Goal: Task Accomplishment & Management: Use online tool/utility

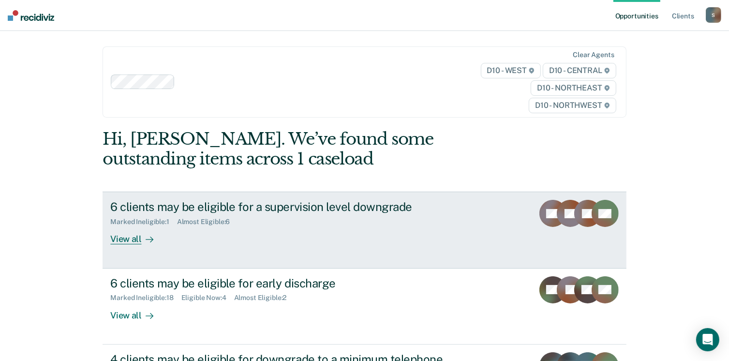
click at [124, 236] on div "View all" at bounding box center [137, 235] width 54 height 19
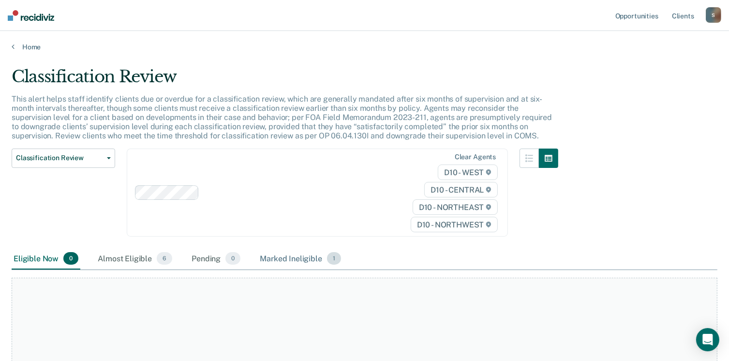
click at [293, 253] on div "Marked Ineligible 1" at bounding box center [300, 258] width 85 height 21
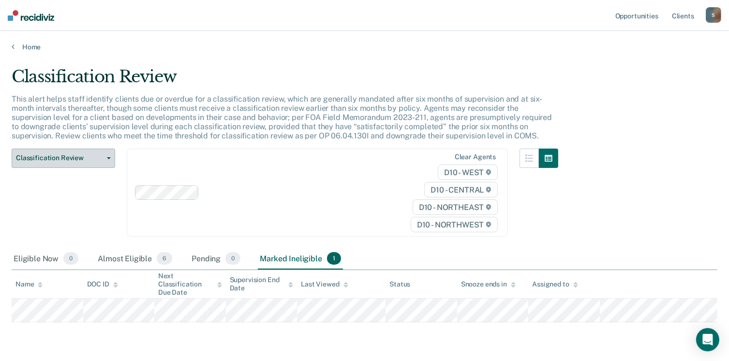
click at [61, 158] on span "Classification Review" at bounding box center [59, 158] width 87 height 8
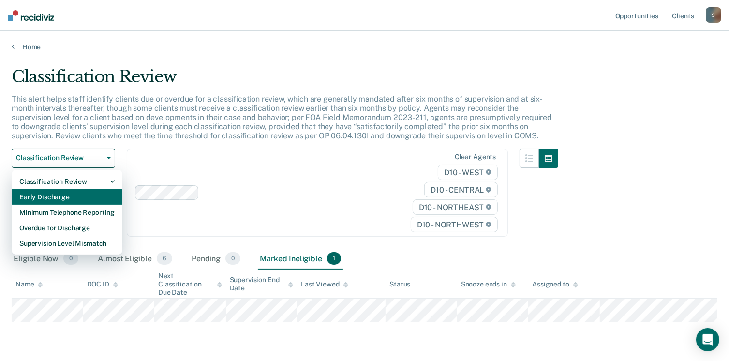
click at [58, 197] on div "Early Discharge" at bounding box center [66, 196] width 95 height 15
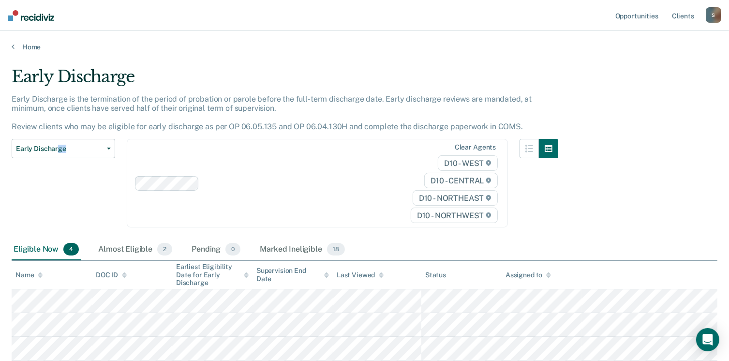
drag, startPoint x: 58, startPoint y: 197, endPoint x: 314, endPoint y: 212, distance: 256.8
click at [314, 212] on div "Early Discharge Classification Review Early Discharge Minimum Telephone Reporti…" at bounding box center [285, 189] width 546 height 100
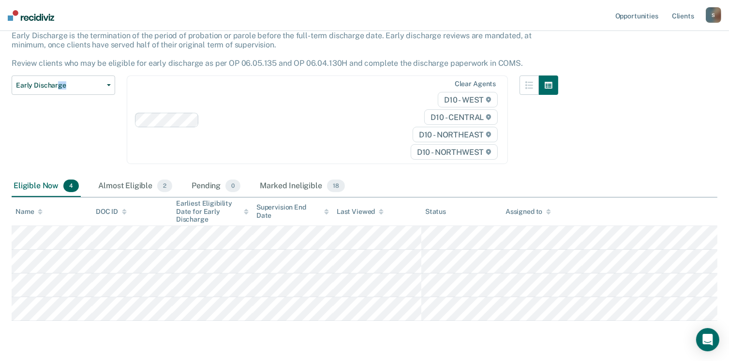
scroll to position [77, 0]
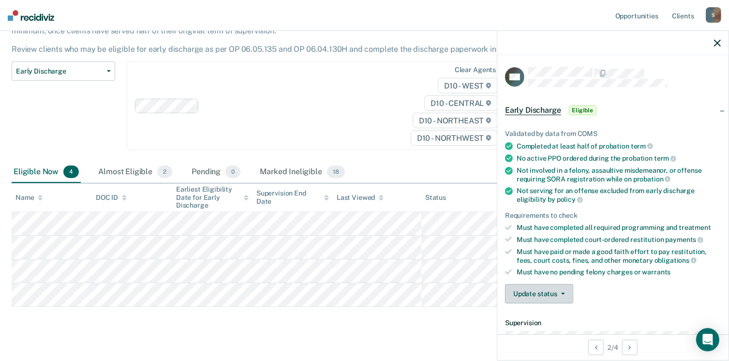
click at [562, 293] on icon "button" at bounding box center [563, 294] width 4 height 2
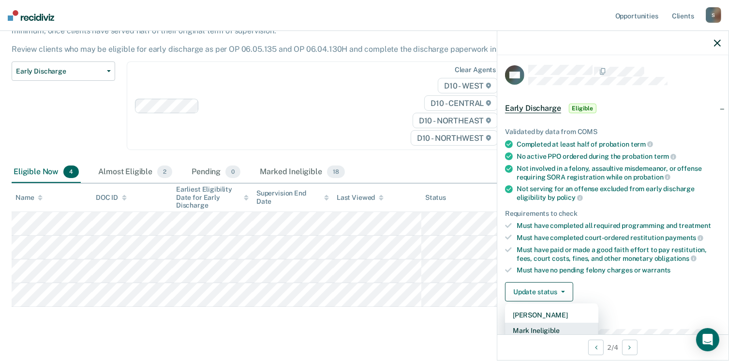
click at [554, 325] on button "Mark Ineligible" at bounding box center [551, 330] width 93 height 15
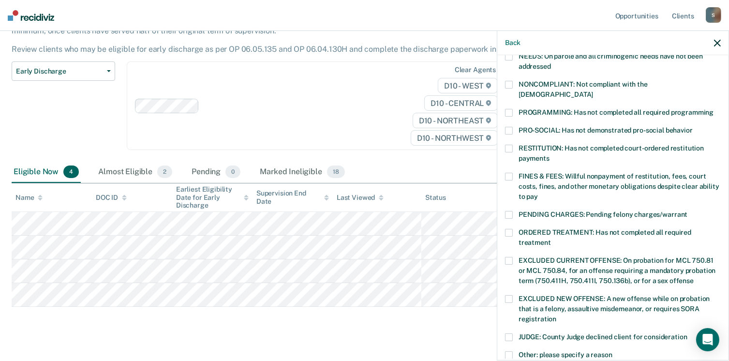
scroll to position [176, 0]
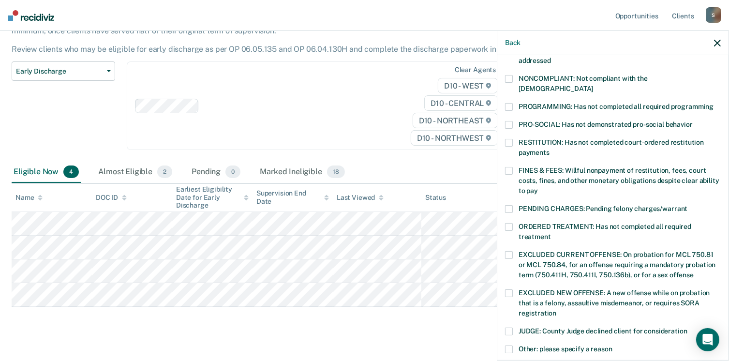
click at [508, 327] on span at bounding box center [509, 331] width 8 height 8
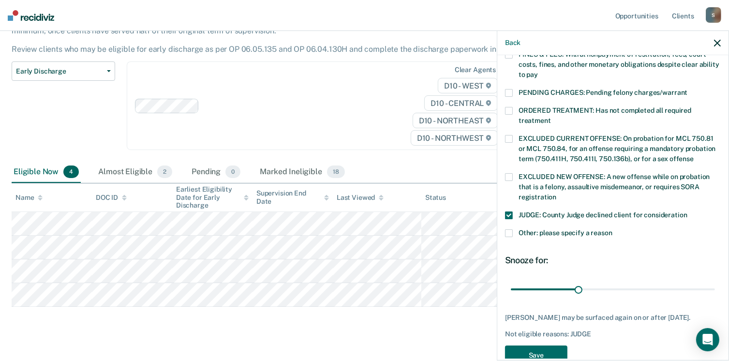
scroll to position [311, 0]
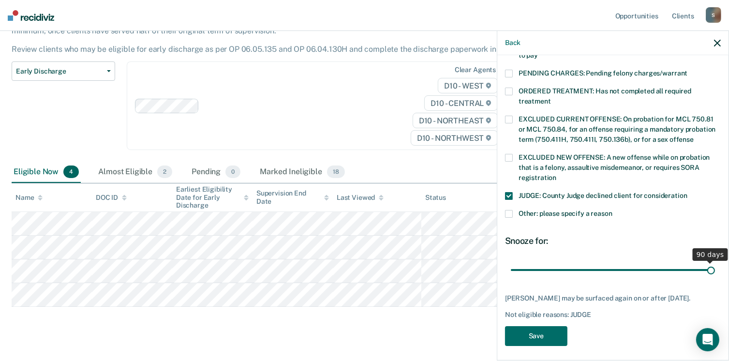
drag, startPoint x: 576, startPoint y: 257, endPoint x: 719, endPoint y: 260, distance: 142.2
type input "90"
click at [715, 262] on input "range" at bounding box center [613, 270] width 204 height 17
click at [547, 333] on button "Save" at bounding box center [536, 336] width 62 height 20
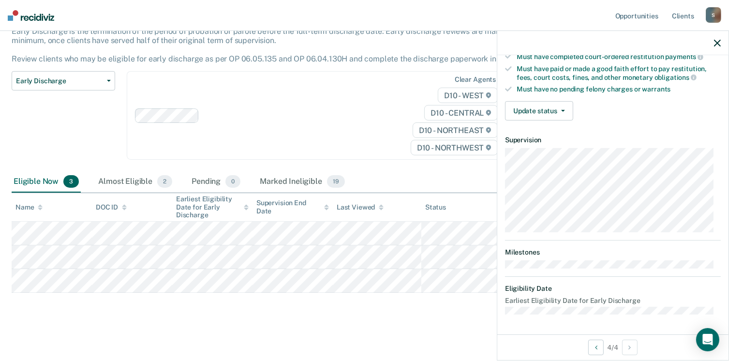
scroll to position [178, 0]
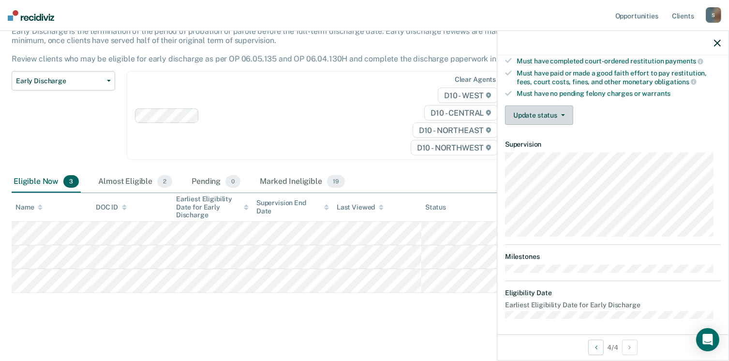
click at [553, 112] on button "Update status" at bounding box center [539, 114] width 68 height 19
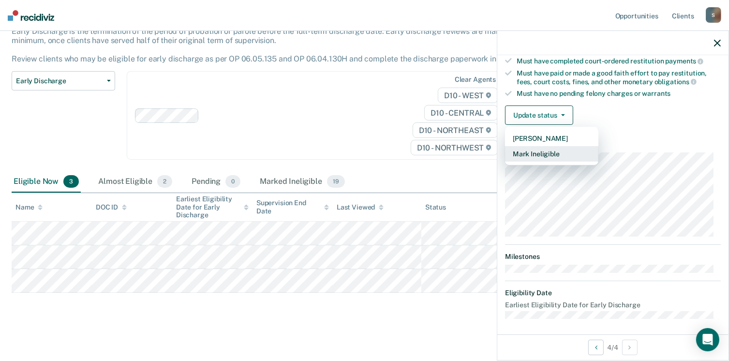
click at [543, 146] on button "Mark Ineligible" at bounding box center [551, 153] width 93 height 15
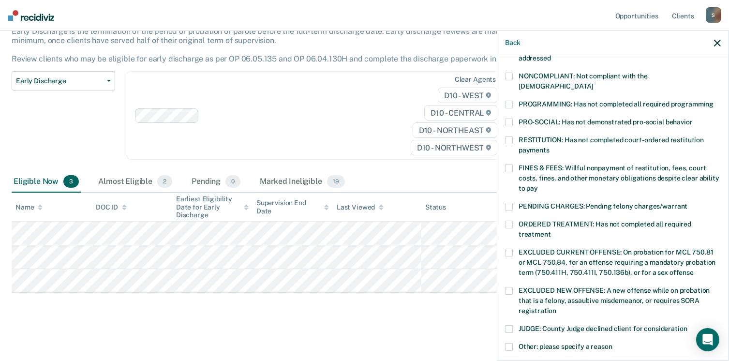
click at [507, 101] on span at bounding box center [509, 105] width 8 height 8
click at [508, 73] on span at bounding box center [509, 77] width 8 height 8
click at [509, 221] on span at bounding box center [509, 225] width 8 height 8
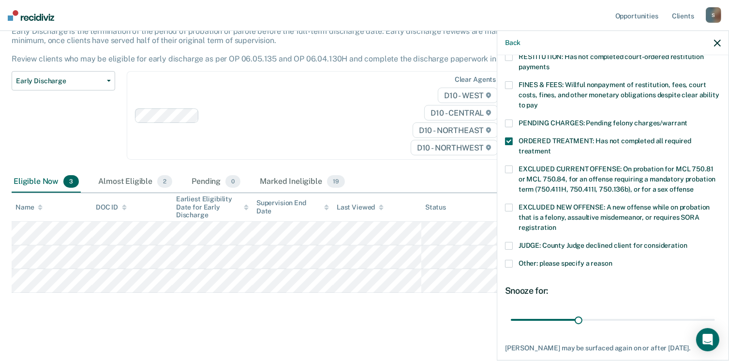
scroll to position [275, 0]
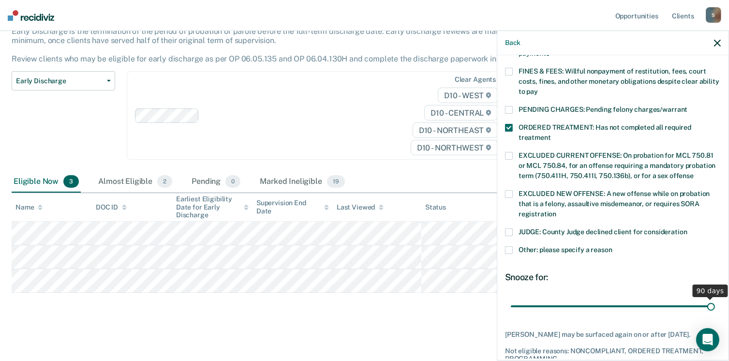
drag, startPoint x: 580, startPoint y: 299, endPoint x: 739, endPoint y: 328, distance: 161.8
type input "90"
click at [715, 315] on input "range" at bounding box center [613, 306] width 204 height 17
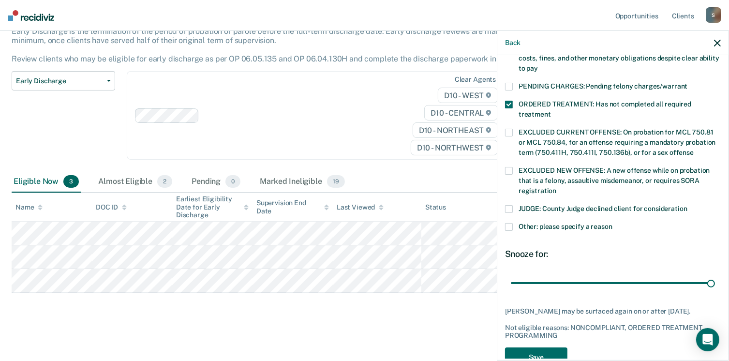
scroll to position [321, 0]
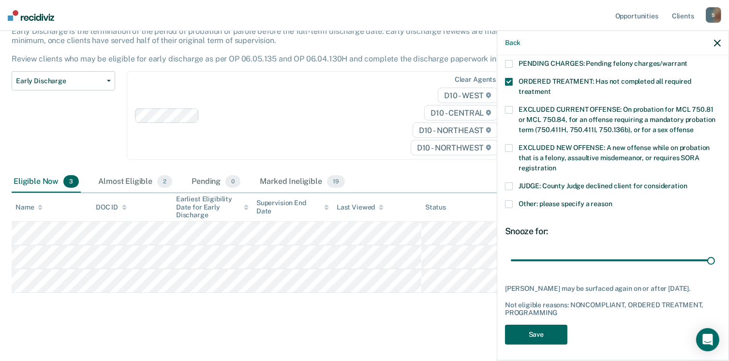
click at [553, 328] on button "Save" at bounding box center [536, 334] width 62 height 20
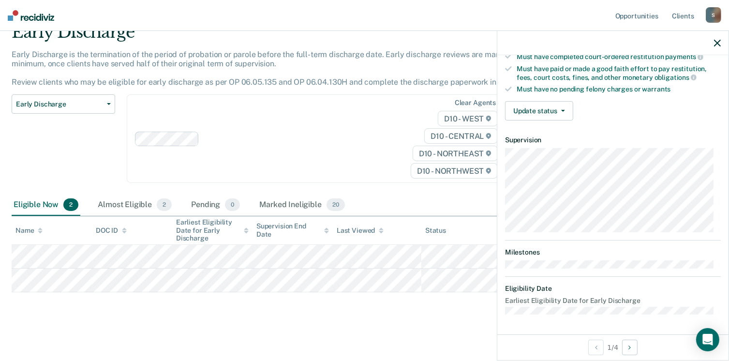
scroll to position [178, 0]
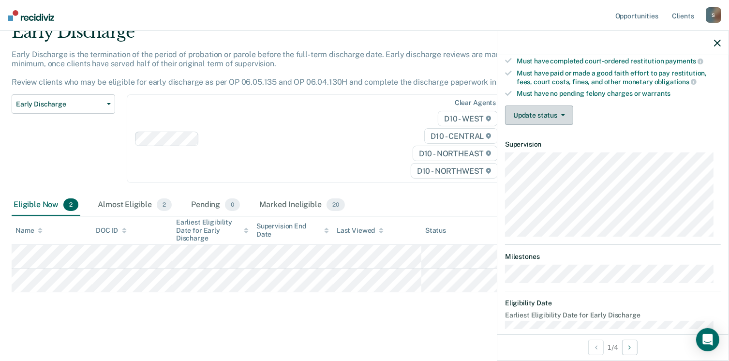
click at [543, 110] on button "Update status" at bounding box center [539, 114] width 68 height 19
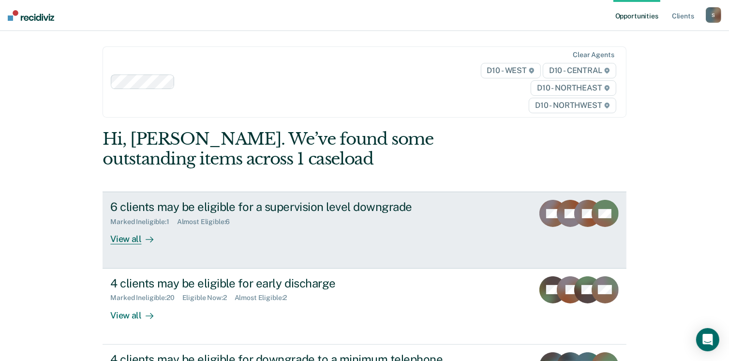
click at [124, 237] on div "View all" at bounding box center [137, 235] width 54 height 19
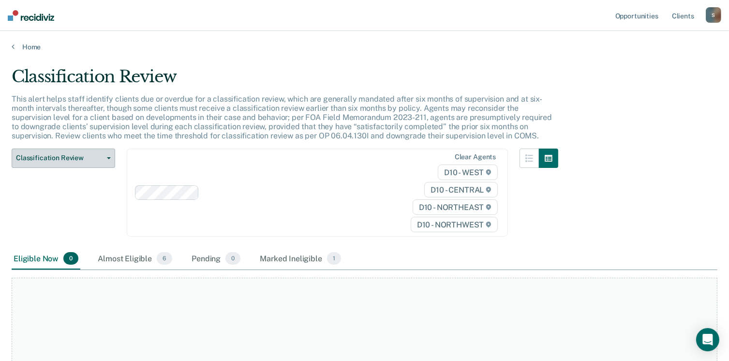
click at [97, 153] on button "Classification Review" at bounding box center [63, 157] width 103 height 19
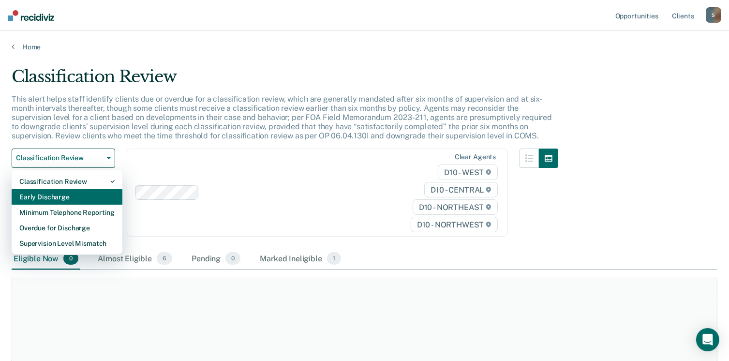
click at [71, 196] on div "Early Discharge" at bounding box center [66, 196] width 95 height 15
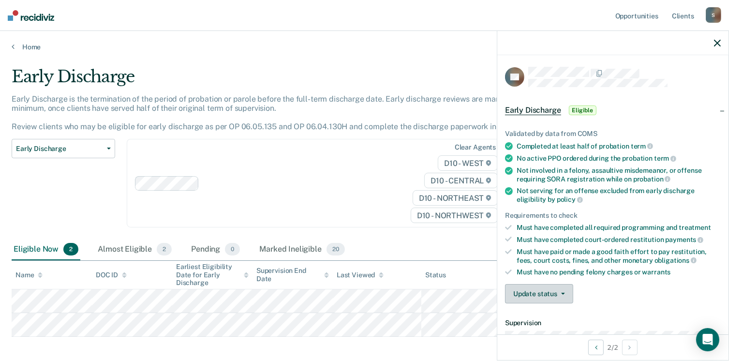
click at [561, 286] on button "Update status" at bounding box center [539, 293] width 68 height 19
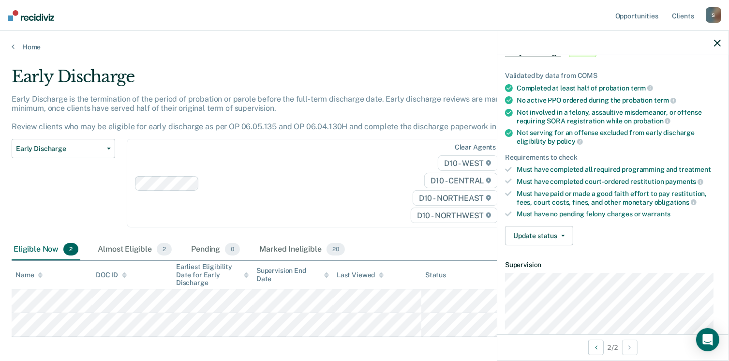
scroll to position [77, 0]
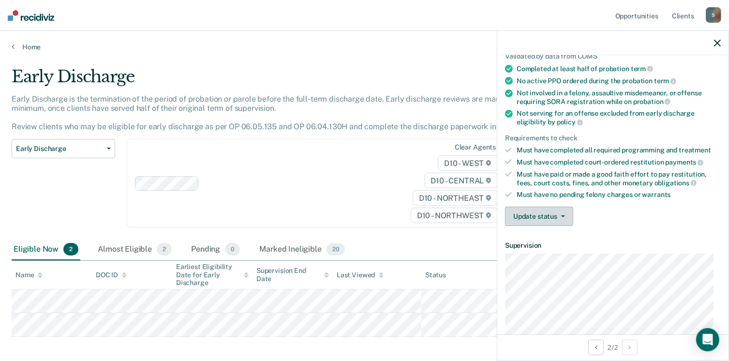
click at [555, 211] on button "Update status" at bounding box center [539, 215] width 68 height 19
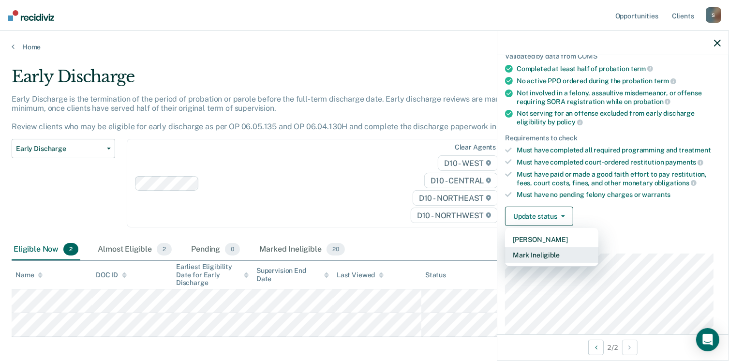
click at [543, 252] on button "Mark Ineligible" at bounding box center [551, 254] width 93 height 15
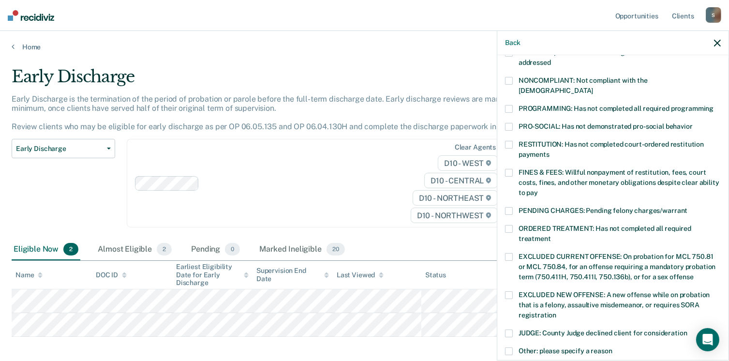
scroll to position [193, 0]
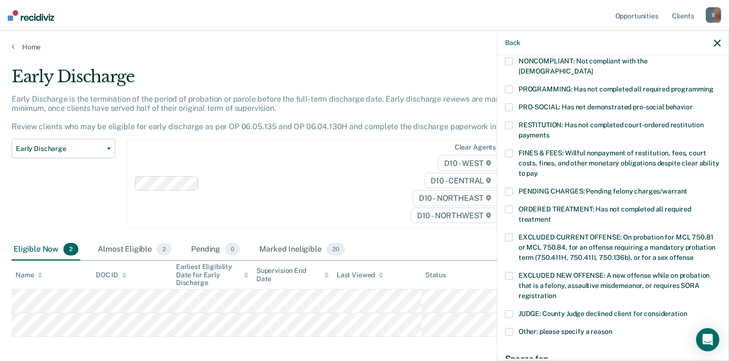
click at [507, 310] on span at bounding box center [509, 314] width 8 height 8
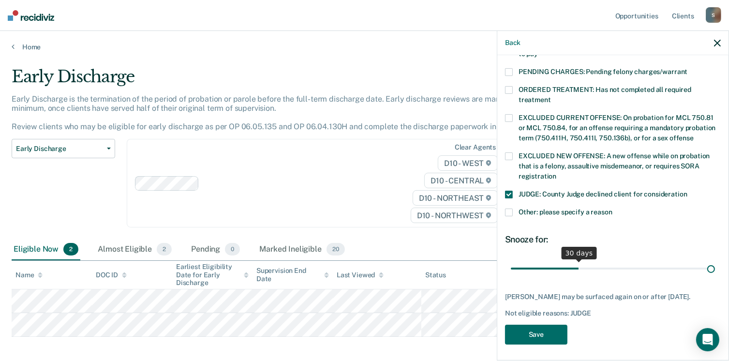
scroll to position [313, 0]
drag, startPoint x: 574, startPoint y: 256, endPoint x: 739, endPoint y: 241, distance: 165.1
type input "90"
click at [715, 260] on input "range" at bounding box center [613, 268] width 204 height 17
click at [526, 331] on button "Save" at bounding box center [536, 334] width 62 height 20
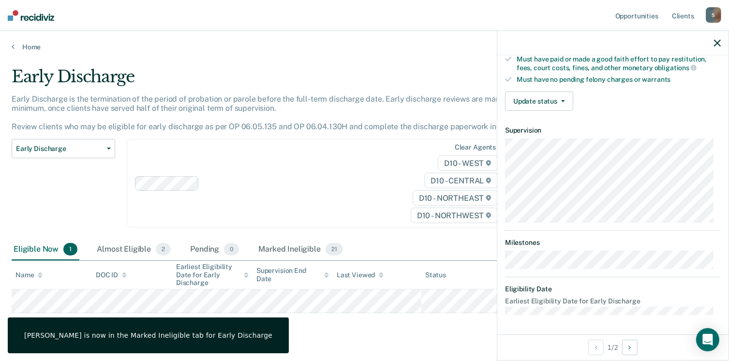
scroll to position [189, 0]
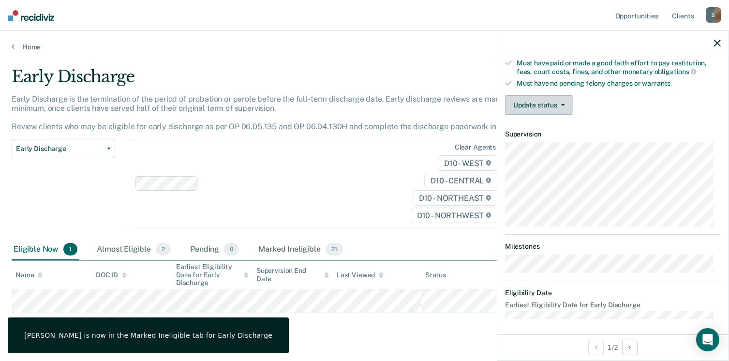
click at [535, 97] on button "Update status" at bounding box center [539, 104] width 68 height 19
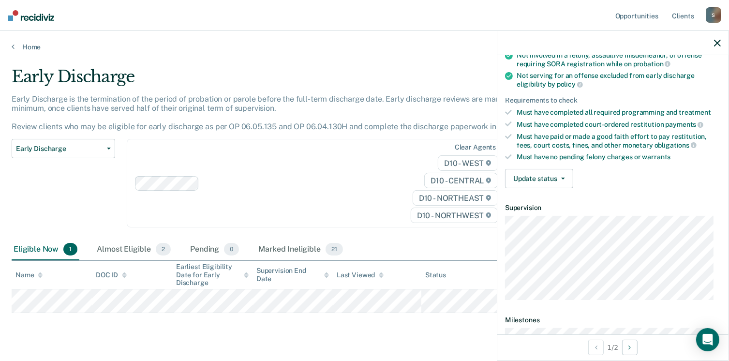
scroll to position [111, 0]
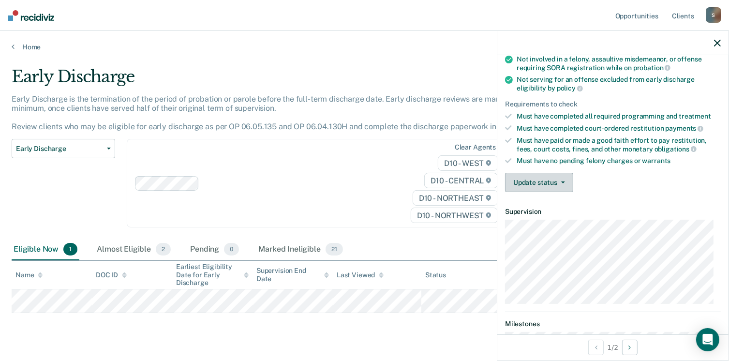
click at [556, 182] on button "Update status" at bounding box center [539, 182] width 68 height 19
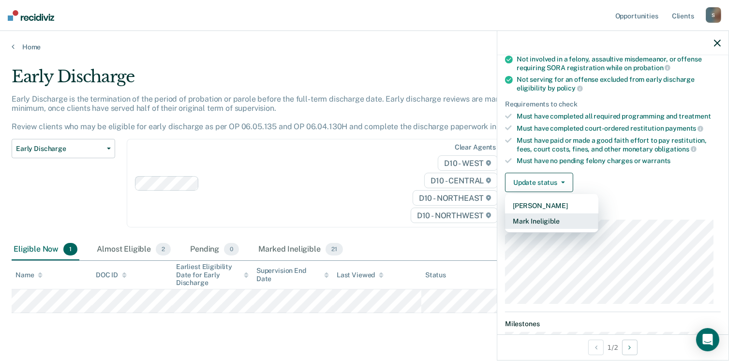
click at [553, 218] on button "Mark Ineligible" at bounding box center [551, 220] width 93 height 15
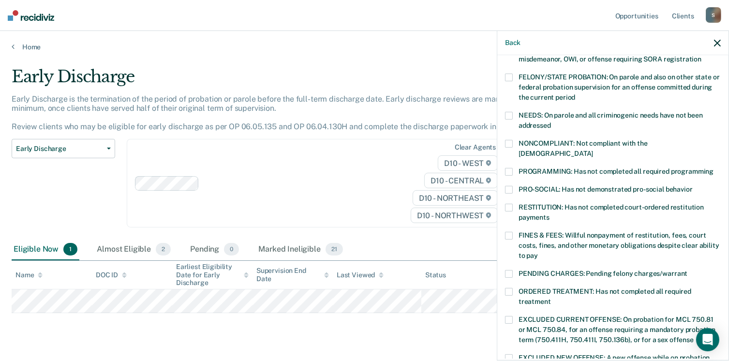
click at [513, 232] on label "FINES & FEES: Willful nonpayment of restitution, fees, court costs, fines, and …" at bounding box center [613, 247] width 216 height 30
click at [508, 168] on span at bounding box center [509, 172] width 8 height 8
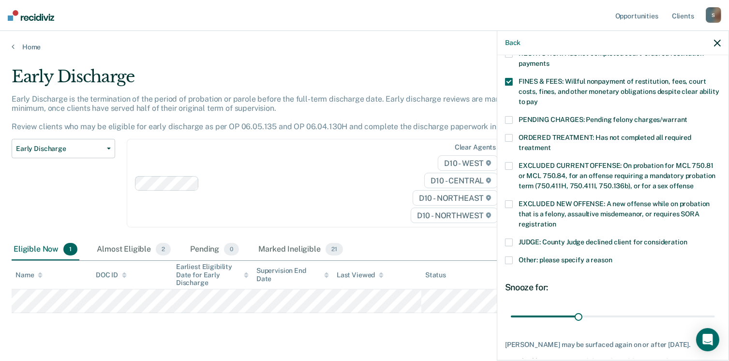
scroll to position [266, 0]
drag, startPoint x: 575, startPoint y: 303, endPoint x: 736, endPoint y: 305, distance: 160.1
type input "90"
click at [715, 307] on input "range" at bounding box center [613, 315] width 204 height 17
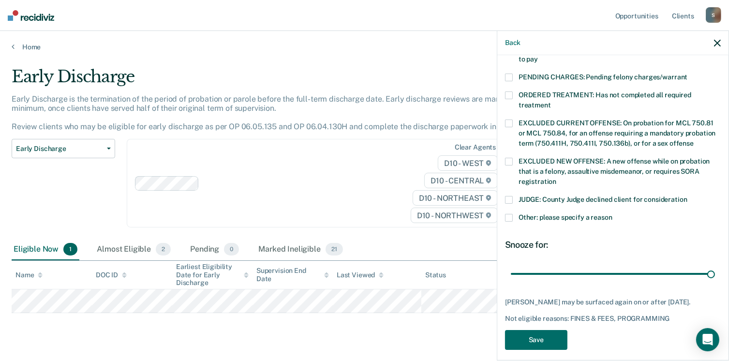
scroll to position [313, 0]
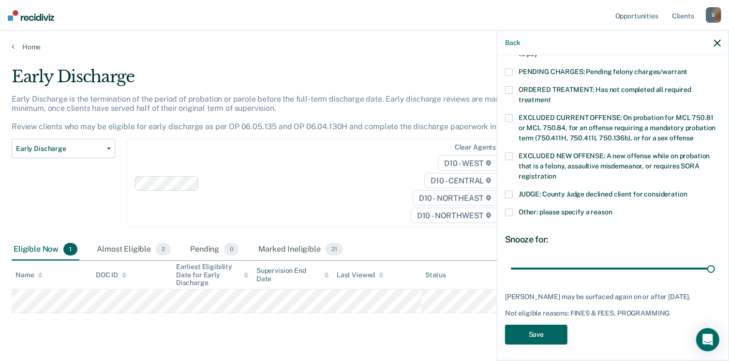
click at [551, 327] on button "Save" at bounding box center [536, 334] width 62 height 20
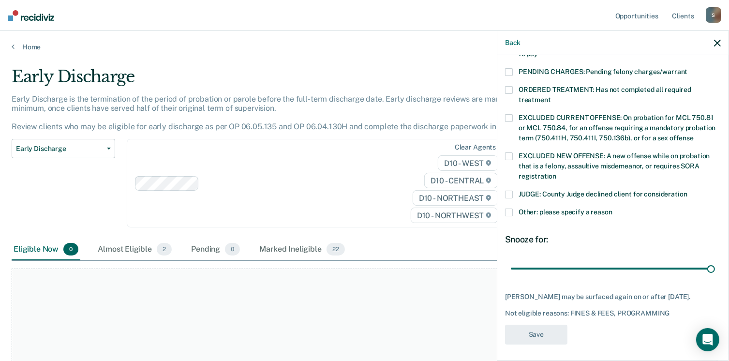
scroll to position [260, 0]
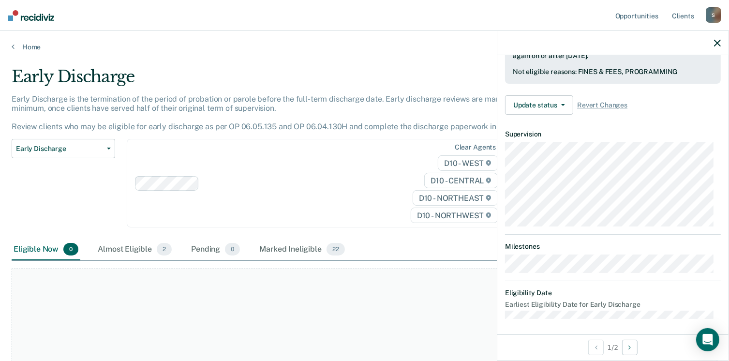
click at [719, 43] on icon "button" at bounding box center [717, 43] width 7 height 7
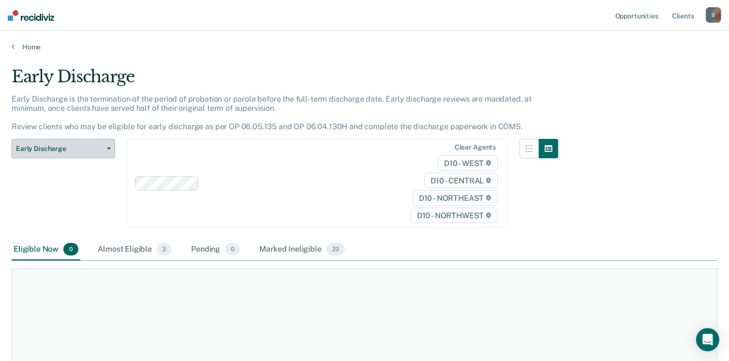
click at [85, 144] on button "Early Discharge" at bounding box center [63, 148] width 103 height 19
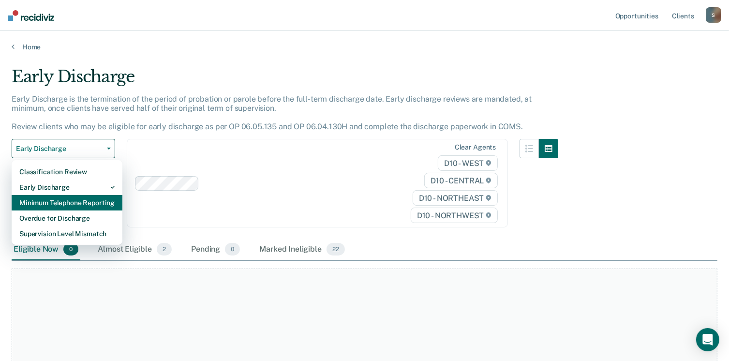
click at [66, 198] on div "Minimum Telephone Reporting" at bounding box center [66, 202] width 95 height 15
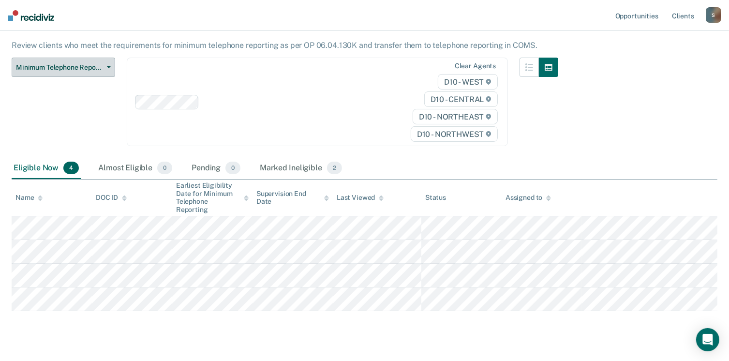
scroll to position [90, 0]
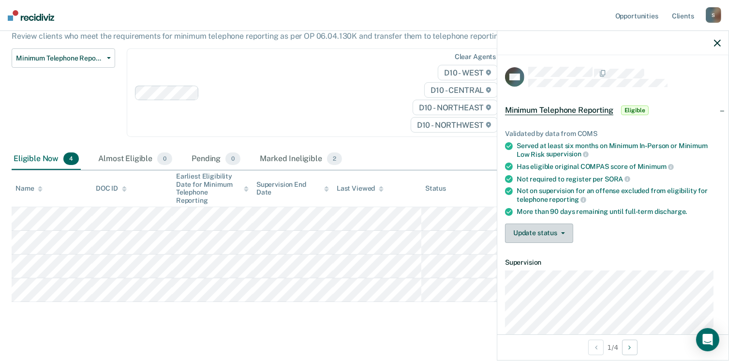
click at [548, 231] on button "Update status" at bounding box center [539, 232] width 68 height 19
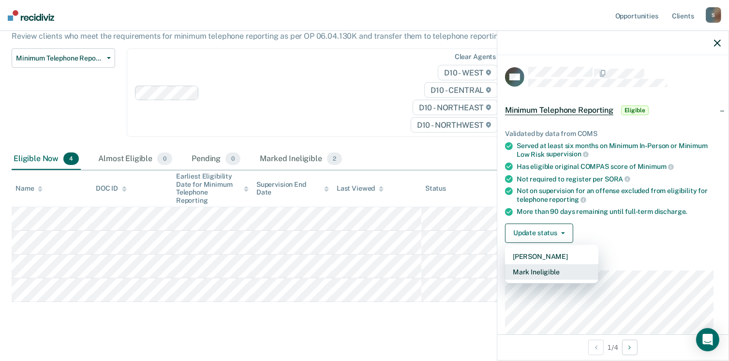
click at [545, 268] on button "Mark Ineligible" at bounding box center [551, 271] width 93 height 15
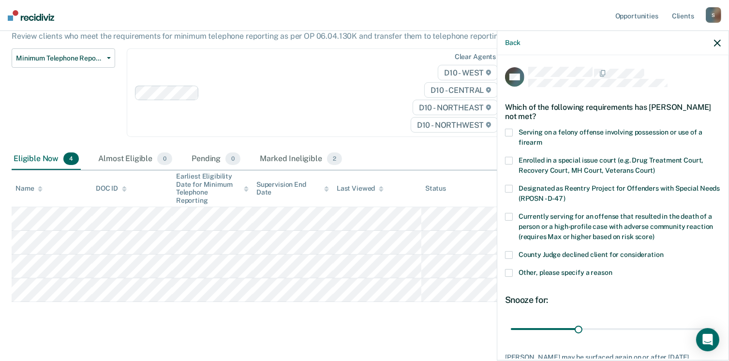
click at [507, 253] on span at bounding box center [509, 255] width 8 height 8
drag, startPoint x: 574, startPoint y: 328, endPoint x: 739, endPoint y: 327, distance: 165.4
type input "90"
click at [715, 327] on input "range" at bounding box center [613, 329] width 204 height 17
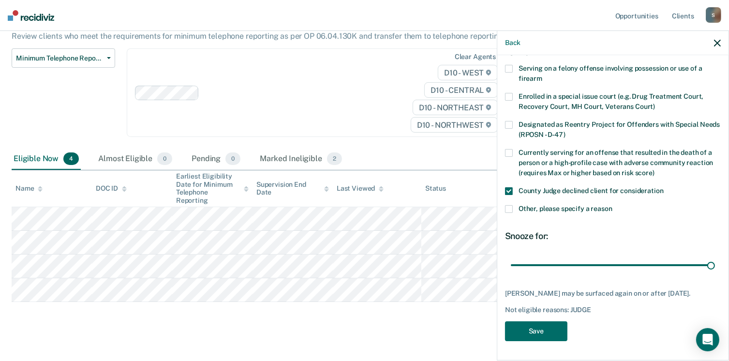
scroll to position [71, 0]
click at [549, 331] on button "Save" at bounding box center [536, 331] width 62 height 20
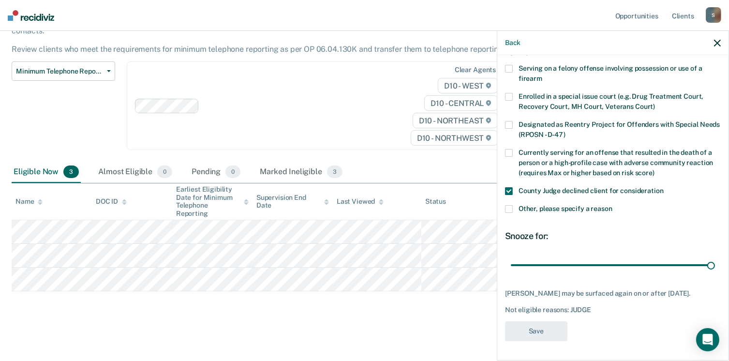
scroll to position [67, 0]
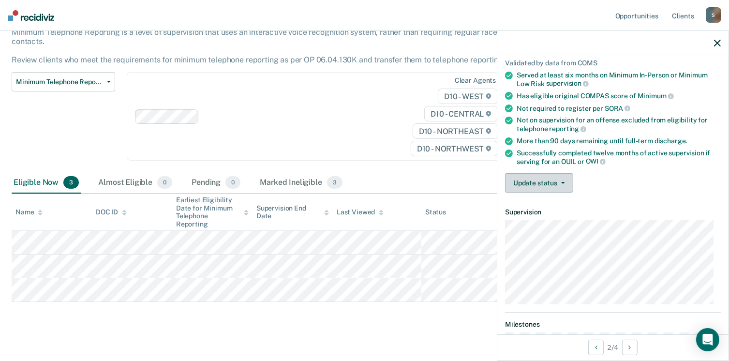
click at [551, 181] on button "Update status" at bounding box center [539, 182] width 68 height 19
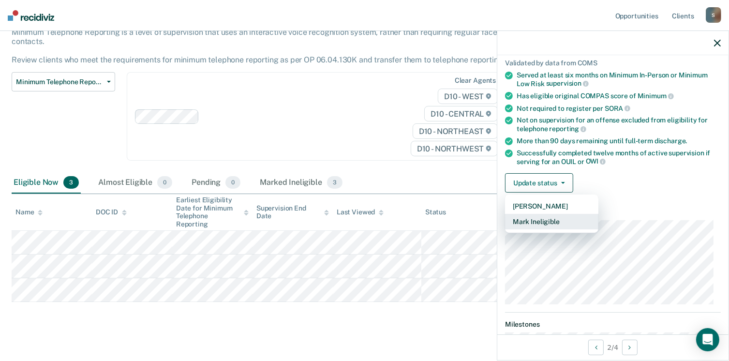
click at [553, 217] on button "Mark Ineligible" at bounding box center [551, 221] width 93 height 15
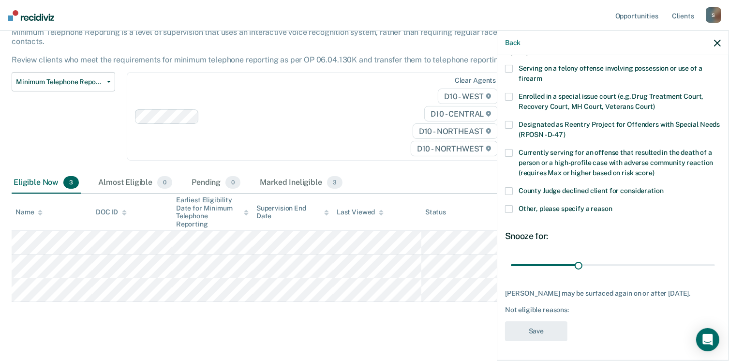
click at [510, 187] on span at bounding box center [509, 191] width 8 height 8
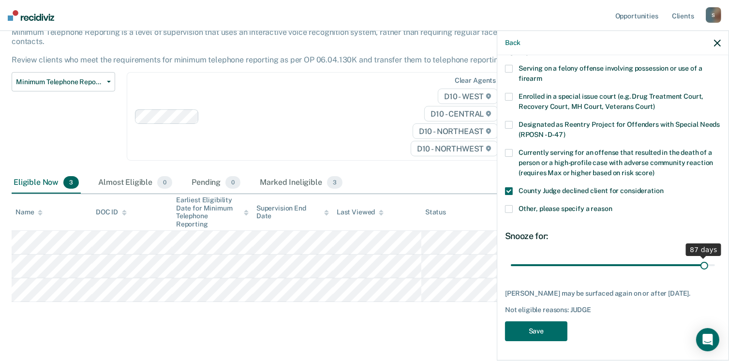
scroll to position [71, 0]
drag, startPoint x: 573, startPoint y: 256, endPoint x: 739, endPoint y: 224, distance: 169.4
type input "90"
click at [715, 257] on input "range" at bounding box center [613, 265] width 204 height 17
click at [540, 339] on button "Save" at bounding box center [536, 331] width 62 height 20
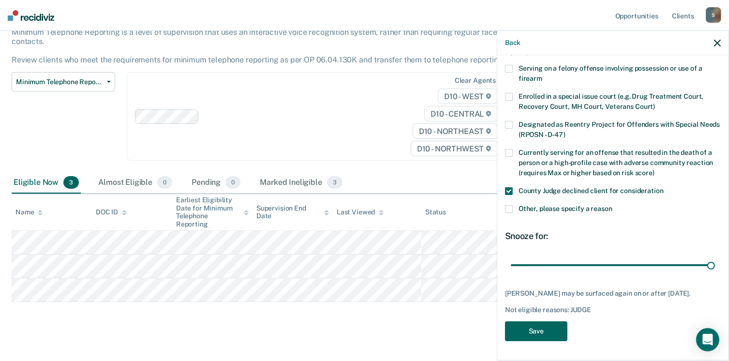
scroll to position [43, 0]
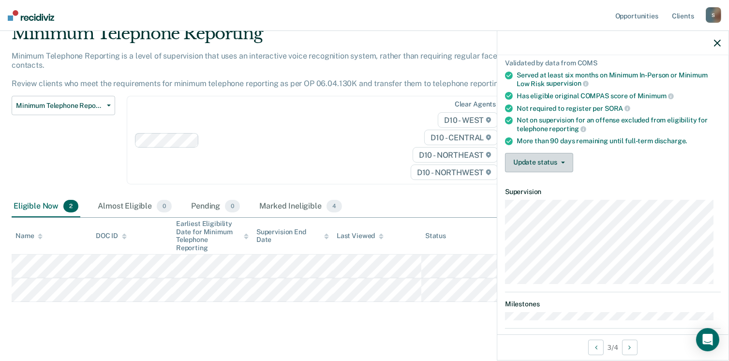
click at [541, 161] on button "Update status" at bounding box center [539, 162] width 68 height 19
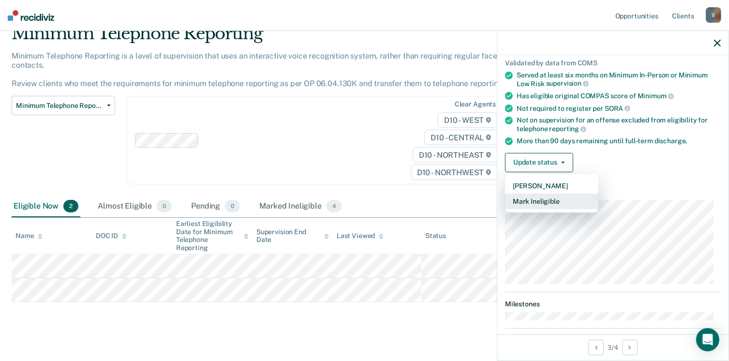
click at [539, 198] on button "Mark Ineligible" at bounding box center [551, 200] width 93 height 15
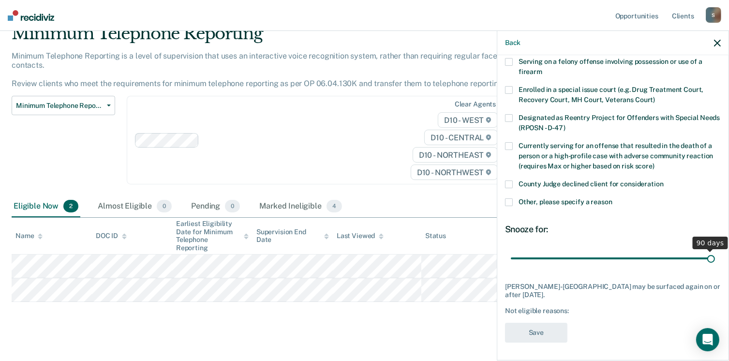
drag, startPoint x: 572, startPoint y: 256, endPoint x: 739, endPoint y: 244, distance: 167.3
type input "90"
click at [715, 250] on input "range" at bounding box center [613, 258] width 204 height 17
click at [507, 182] on span at bounding box center [509, 184] width 8 height 8
click at [546, 329] on button "Save" at bounding box center [536, 333] width 62 height 20
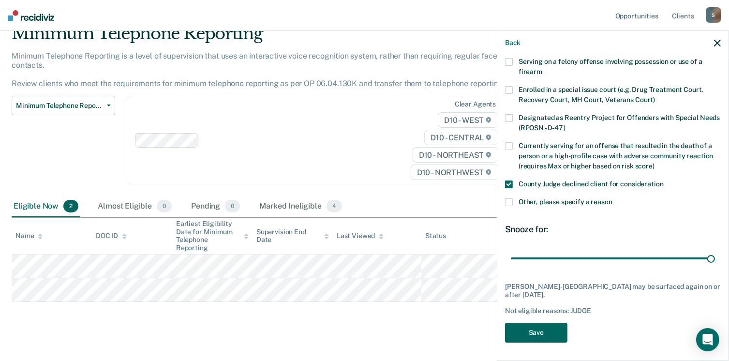
scroll to position [19, 0]
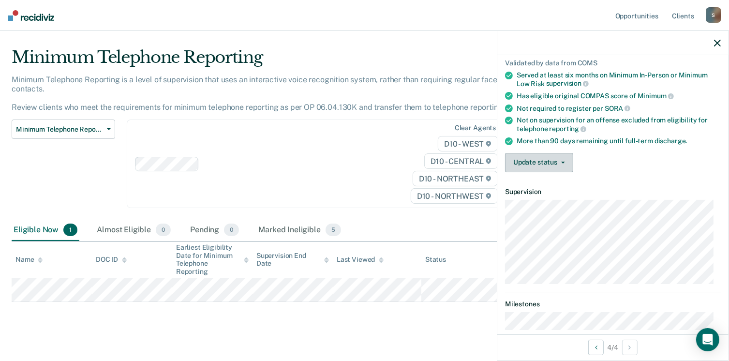
click at [544, 161] on button "Update status" at bounding box center [539, 162] width 68 height 19
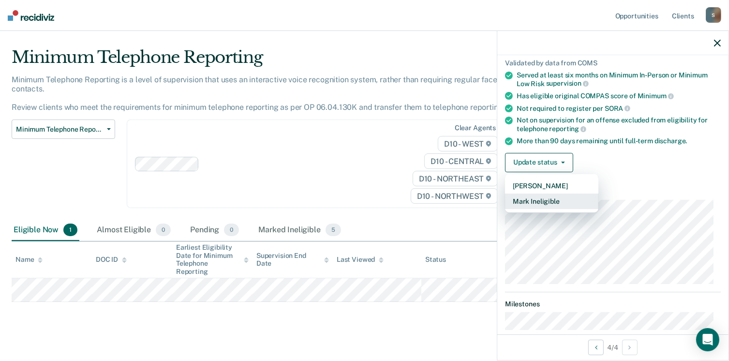
click at [548, 200] on button "Mark Ineligible" at bounding box center [551, 200] width 93 height 15
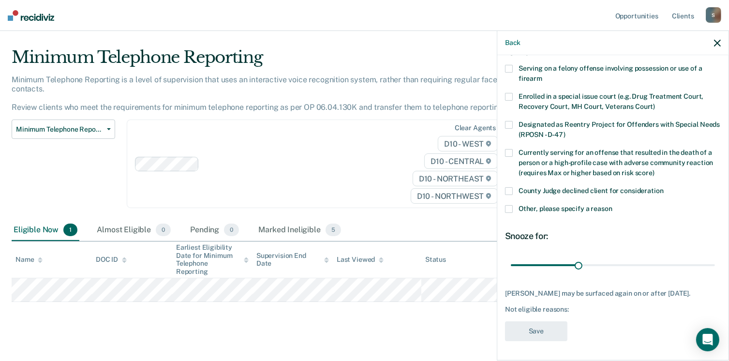
scroll to position [62, 0]
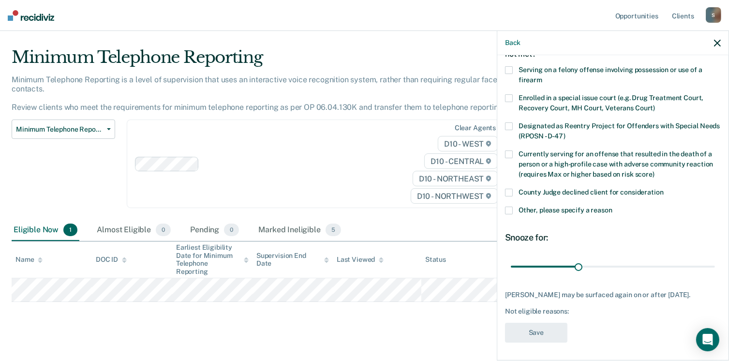
click at [508, 189] on span at bounding box center [509, 193] width 8 height 8
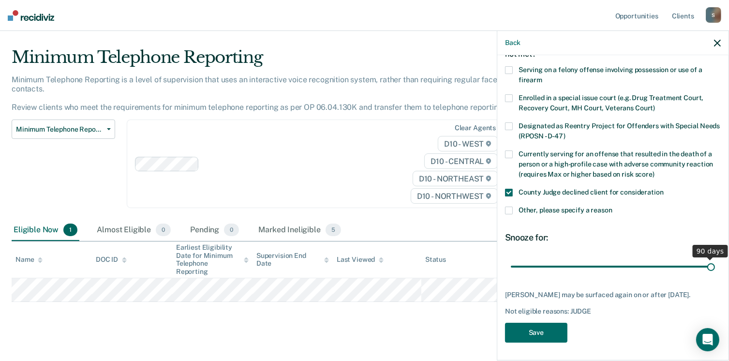
drag, startPoint x: 578, startPoint y: 267, endPoint x: 739, endPoint y: 258, distance: 160.8
type input "90"
click at [715, 258] on input "range" at bounding box center [613, 266] width 204 height 17
click at [549, 330] on button "Save" at bounding box center [536, 333] width 62 height 20
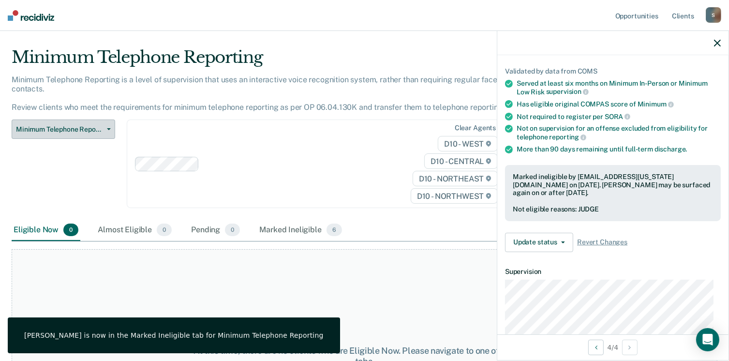
click at [81, 125] on span "Minimum Telephone Reporting" at bounding box center [59, 129] width 87 height 8
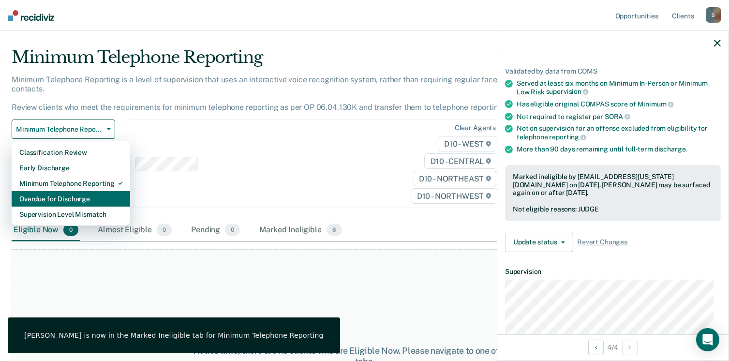
click at [81, 191] on div "Overdue for Discharge" at bounding box center [70, 198] width 103 height 15
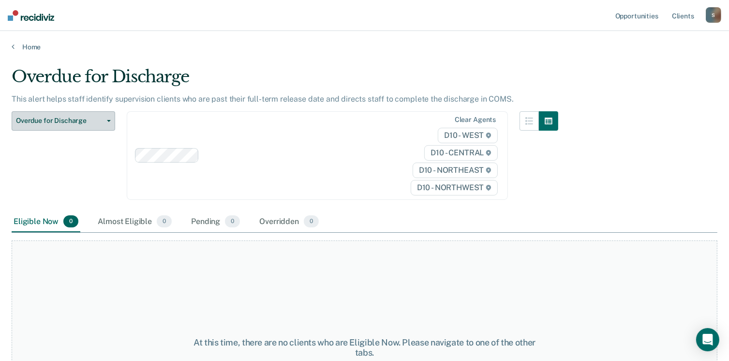
click at [105, 122] on button "Overdue for Discharge" at bounding box center [63, 120] width 103 height 19
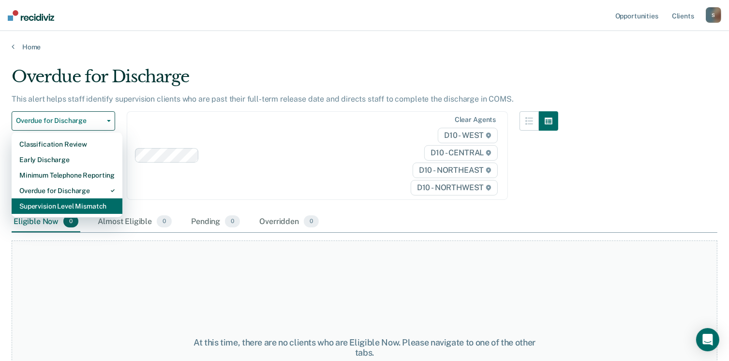
click at [75, 204] on div "Supervision Level Mismatch" at bounding box center [66, 205] width 95 height 15
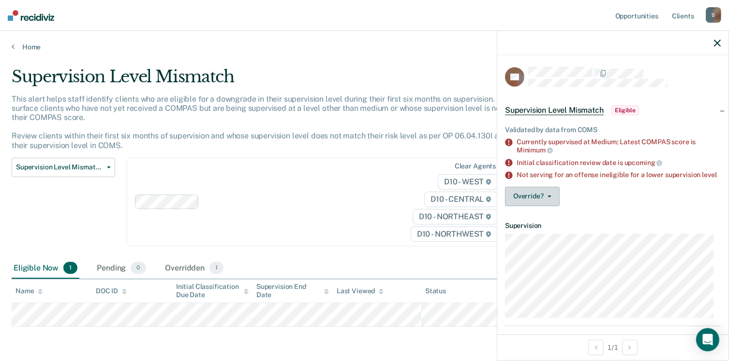
click at [547, 197] on button "Override?" at bounding box center [532, 196] width 55 height 19
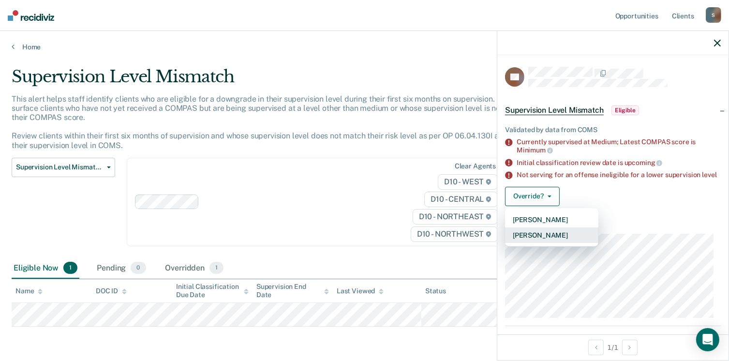
click at [532, 243] on button "Mark Overridden" at bounding box center [551, 234] width 93 height 15
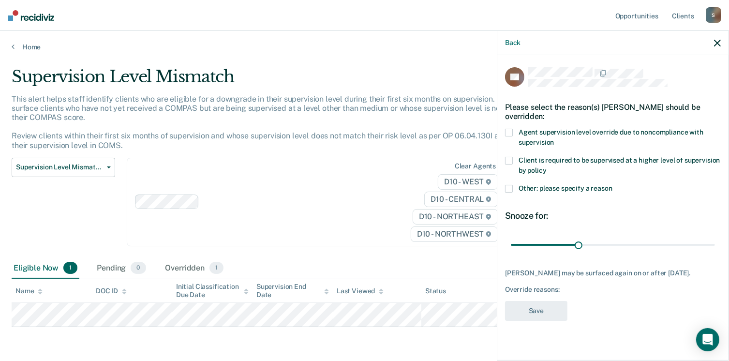
click at [507, 134] on span at bounding box center [509, 133] width 8 height 8
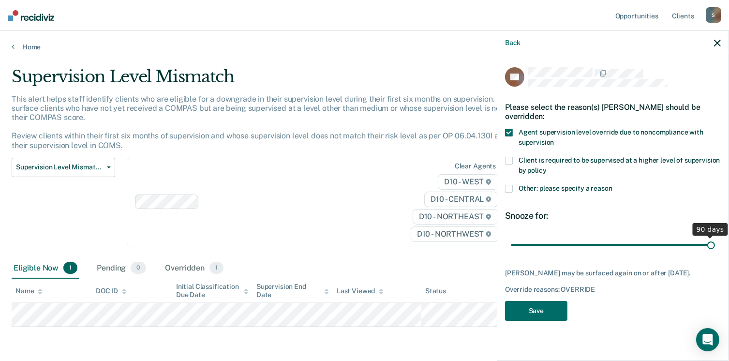
drag, startPoint x: 578, startPoint y: 244, endPoint x: 739, endPoint y: 236, distance: 160.7
type input "90"
click at [715, 236] on input "range" at bounding box center [613, 244] width 204 height 17
click at [521, 319] on button "Save" at bounding box center [536, 311] width 62 height 20
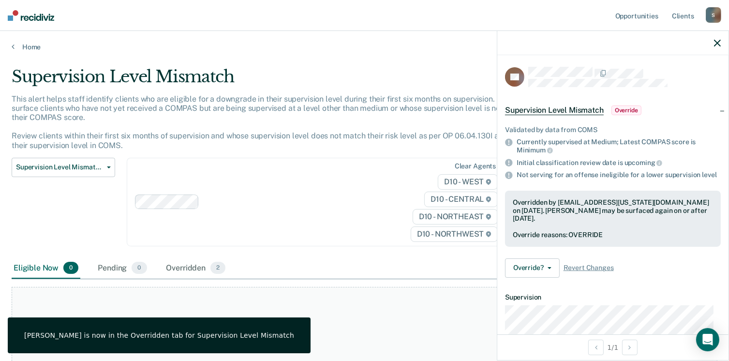
click at [721, 41] on div at bounding box center [612, 43] width 231 height 24
click at [716, 42] on icon "button" at bounding box center [717, 43] width 7 height 7
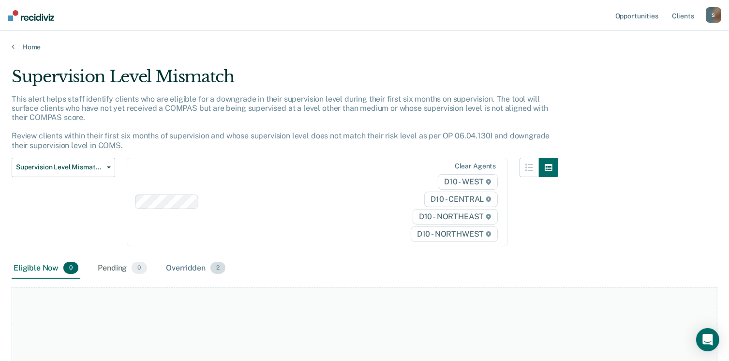
click at [187, 264] on div "Overridden 2" at bounding box center [195, 268] width 63 height 21
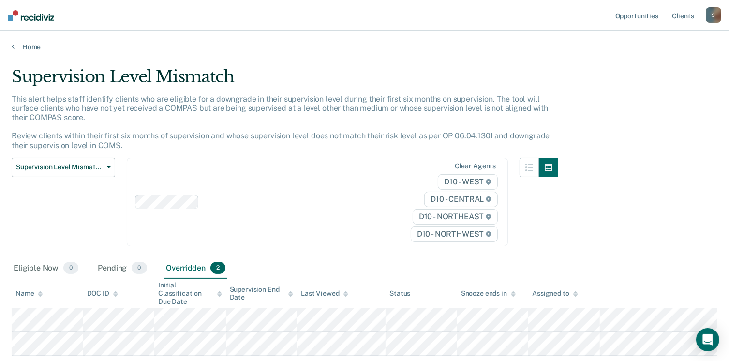
click at [574, 233] on div "Supervision Level Mismatch This alert helps staff identify clients who are elig…" at bounding box center [365, 210] width 706 height 286
